Goal: Navigation & Orientation: Find specific page/section

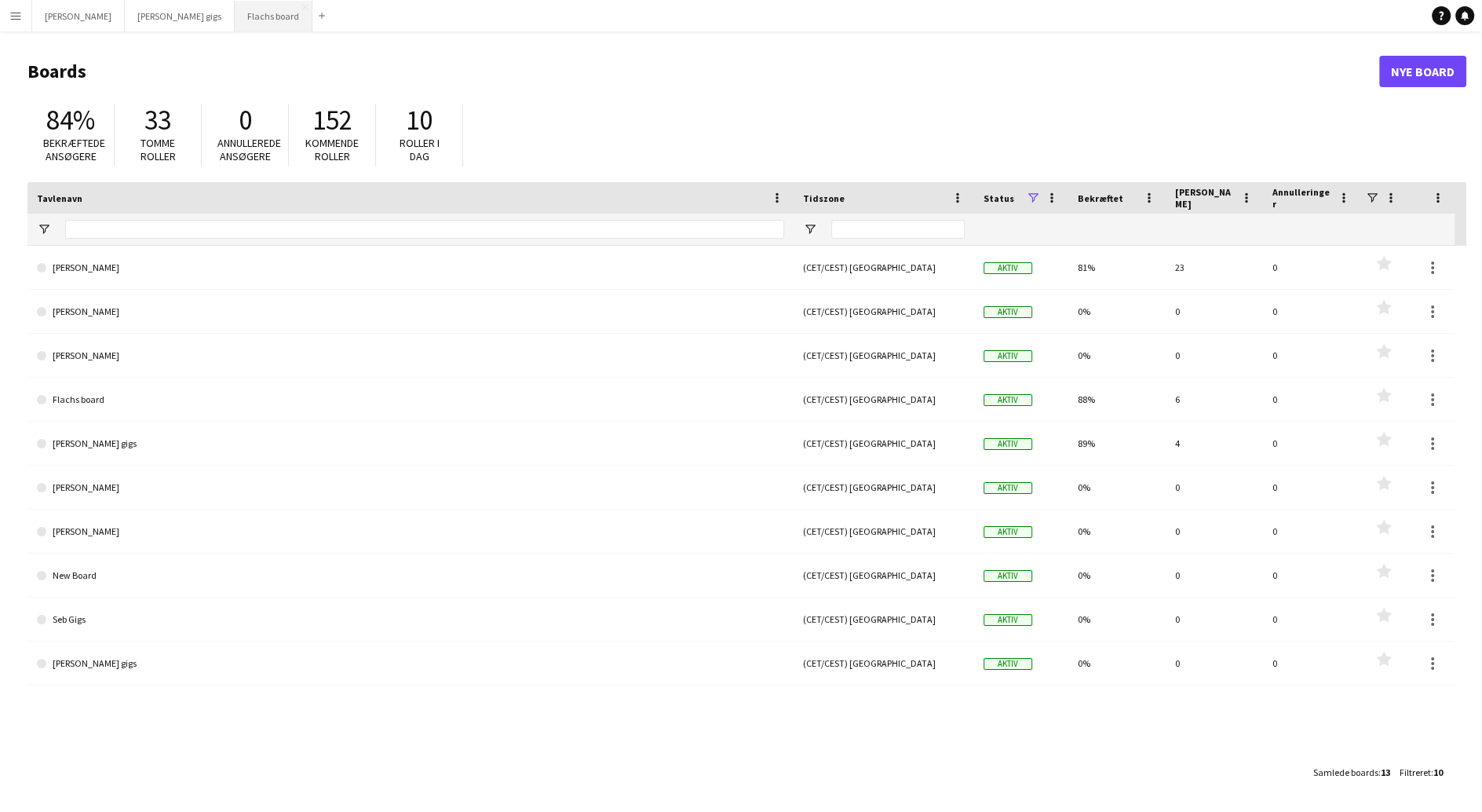
click at [235, 8] on button "Flachs board Luk" at bounding box center [274, 16] width 78 height 30
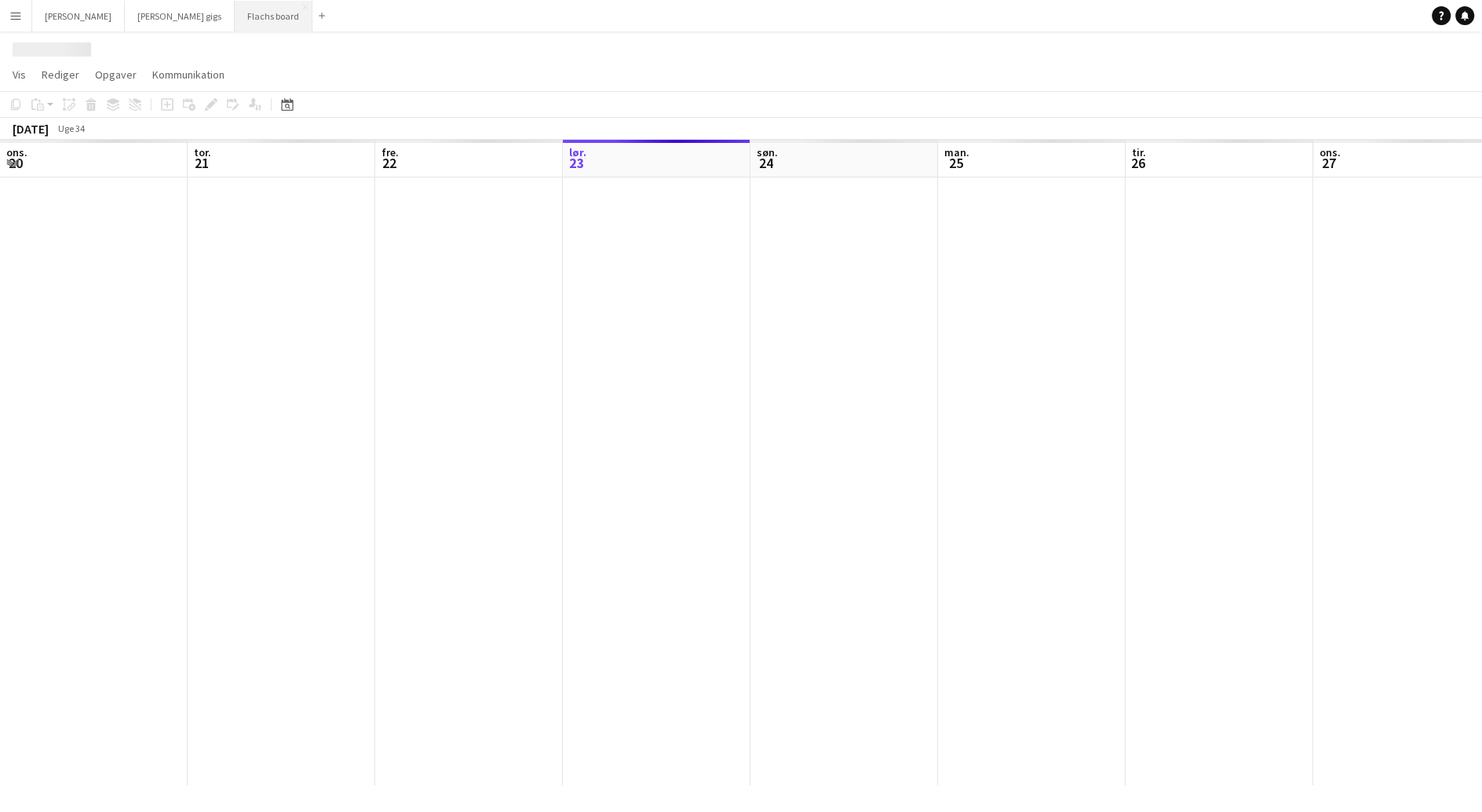
scroll to position [0, 374]
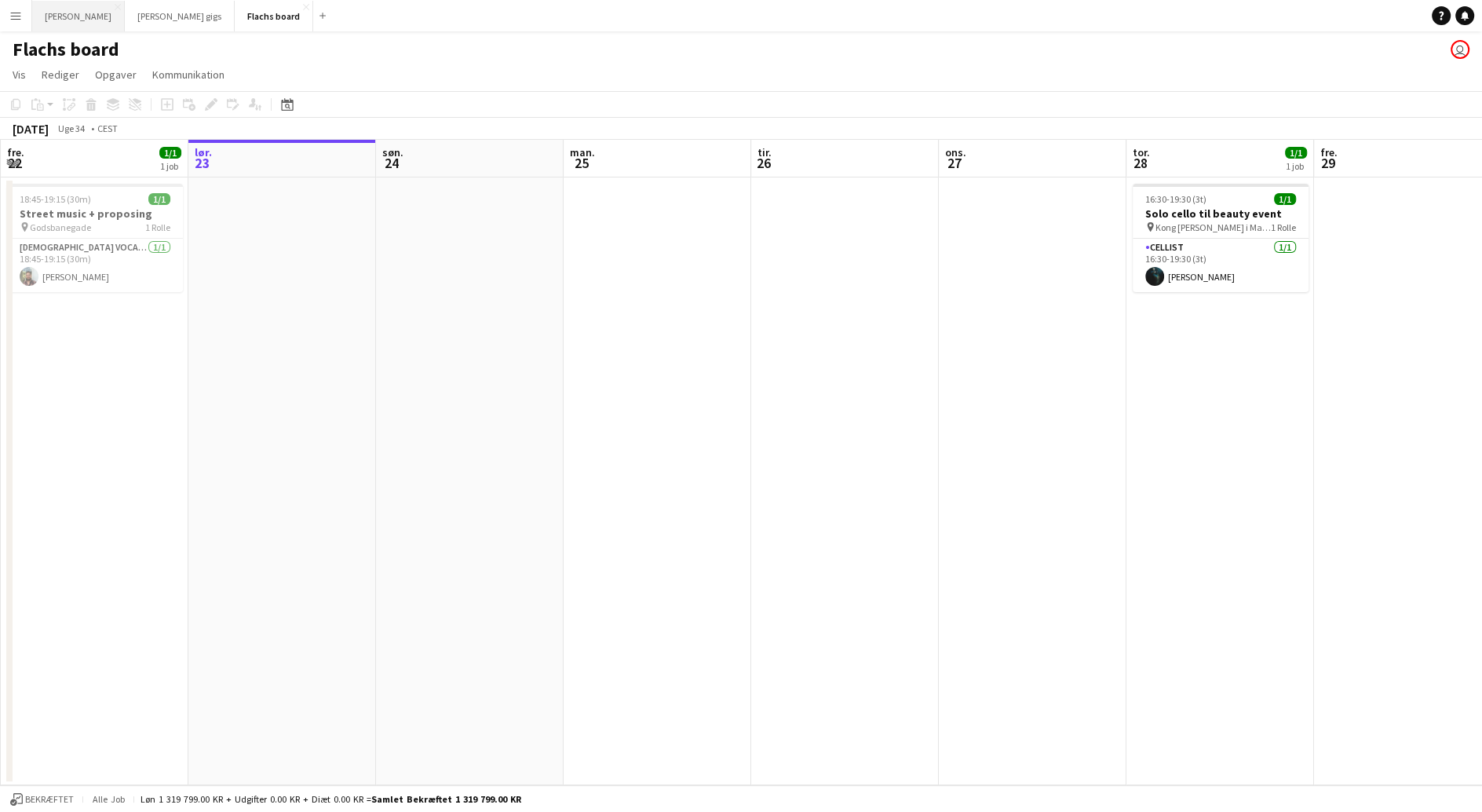
click at [71, 21] on button "Asger Gigs Luk" at bounding box center [78, 16] width 93 height 30
